Goal: Task Accomplishment & Management: Manage account settings

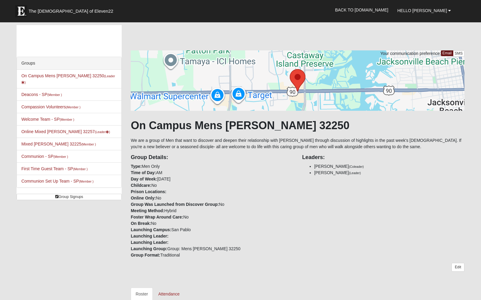
scroll to position [344, 0]
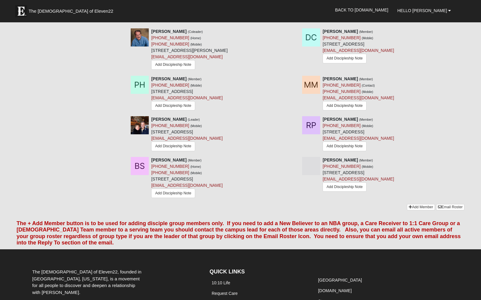
drag, startPoint x: 0, startPoint y: 0, endPoint x: 73, endPoint y: 272, distance: 281.4
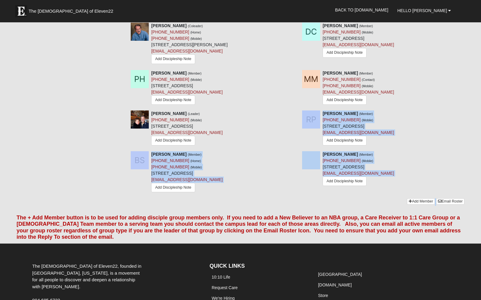
scroll to position [351, 0]
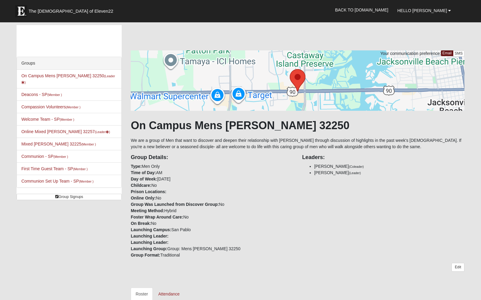
scroll to position [0, 0]
click at [52, 129] on link "Online Mixed Myers 32257 (Leader )" at bounding box center [65, 131] width 89 height 5
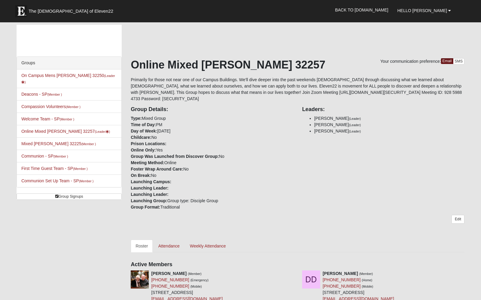
scroll to position [39, 0]
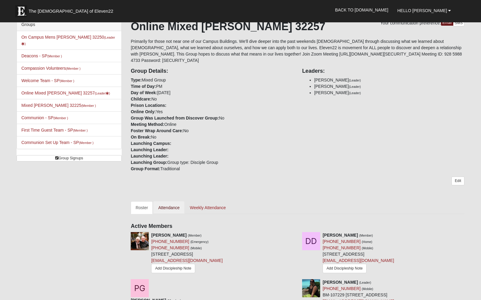
click at [168, 206] on link "Attendance" at bounding box center [168, 207] width 31 height 13
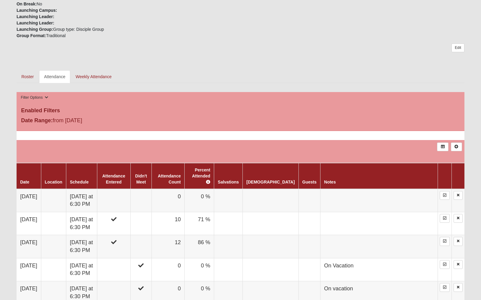
scroll to position [199, 0]
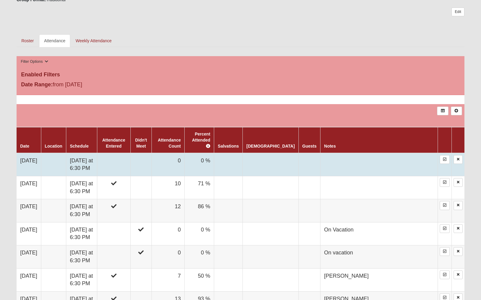
click at [84, 159] on td "[DATE] at 6:30 PM" at bounding box center [81, 164] width 31 height 23
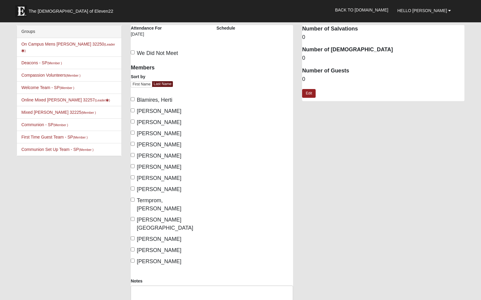
click at [134, 50] on input "We Did Not Meet" at bounding box center [133, 52] width 4 height 4
checkbox input "true"
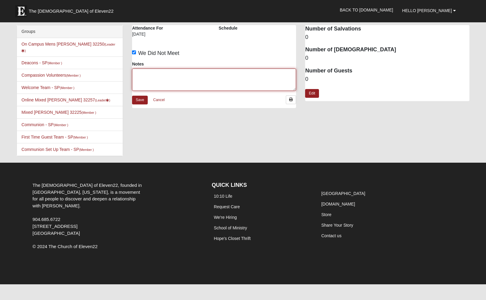
click at [152, 74] on textarea "Notes" at bounding box center [214, 79] width 164 height 22
type textarea "Company in town."
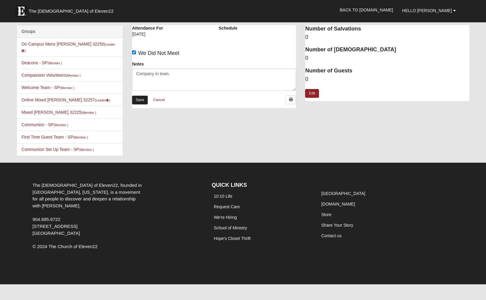
click at [139, 99] on link "Save" at bounding box center [140, 100] width 16 height 9
